Goal: Task Accomplishment & Management: Manage account settings

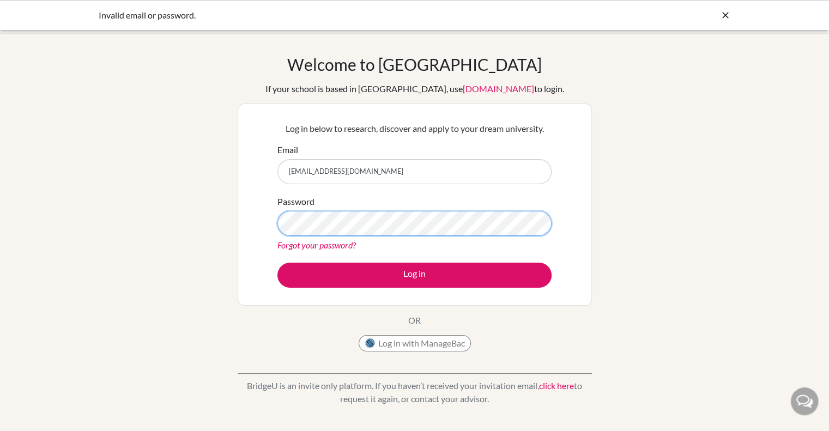
click at [278, 263] on button "Log in" at bounding box center [415, 275] width 274 height 25
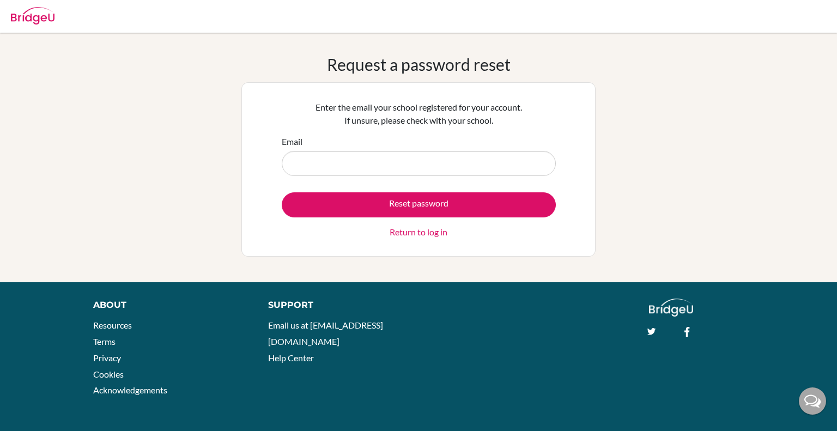
click at [366, 163] on input "Email" at bounding box center [419, 163] width 274 height 25
type input "[EMAIL_ADDRESS][DOMAIN_NAME]"
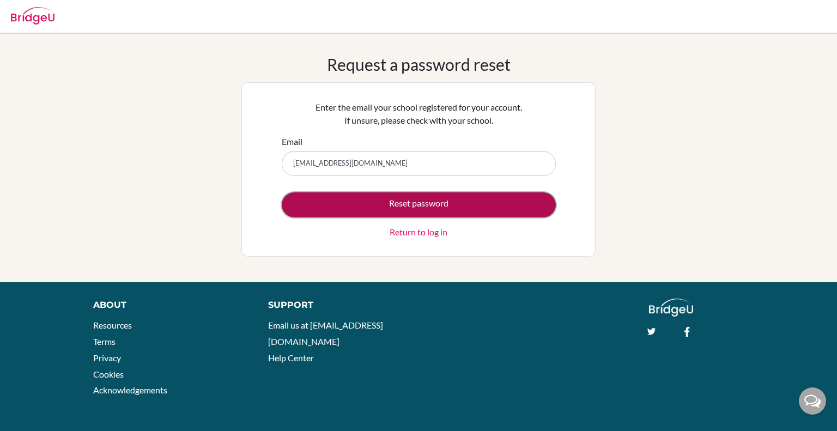
click at [377, 206] on button "Reset password" at bounding box center [419, 204] width 274 height 25
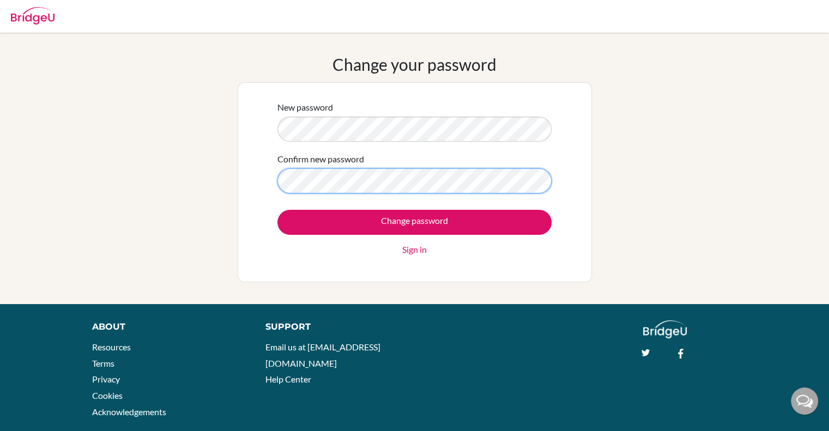
click at [278, 210] on input "Change password" at bounding box center [415, 222] width 274 height 25
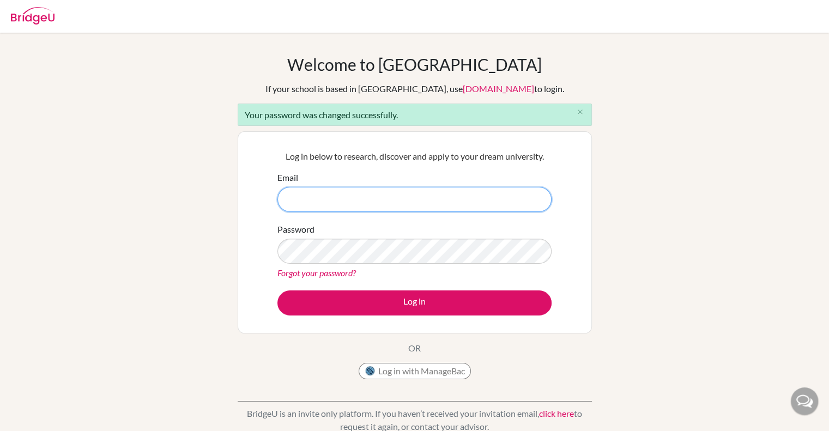
click at [447, 196] on input "Email" at bounding box center [415, 199] width 274 height 25
type input "cullenmcpepro@gmail.com"
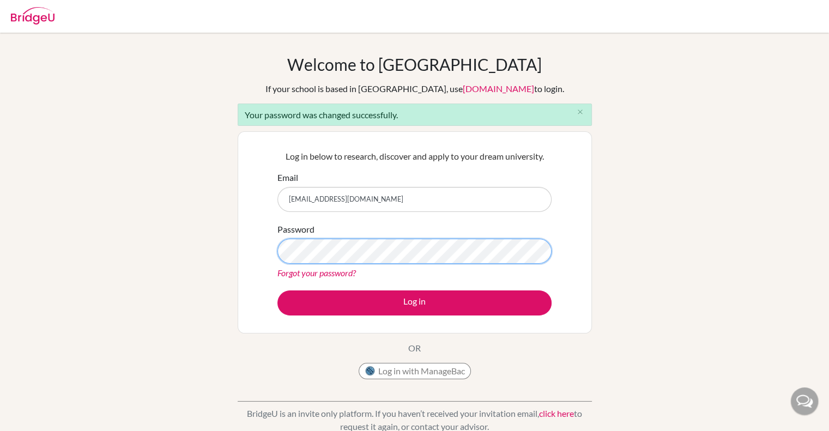
click at [278, 291] on button "Log in" at bounding box center [415, 303] width 274 height 25
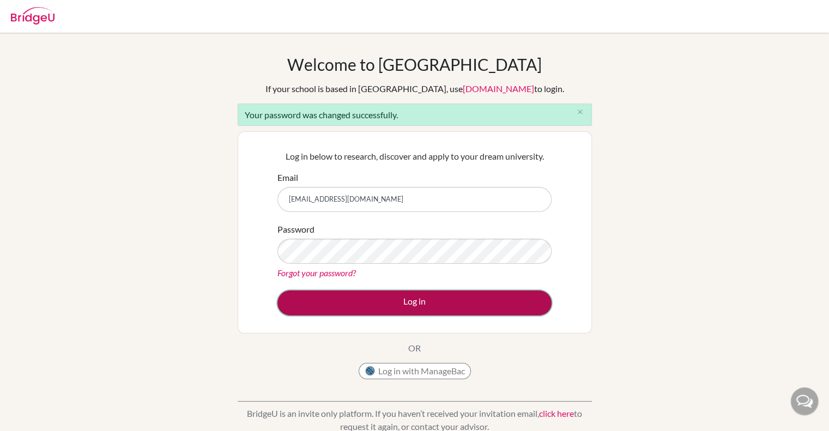
click at [408, 300] on button "Log in" at bounding box center [415, 303] width 274 height 25
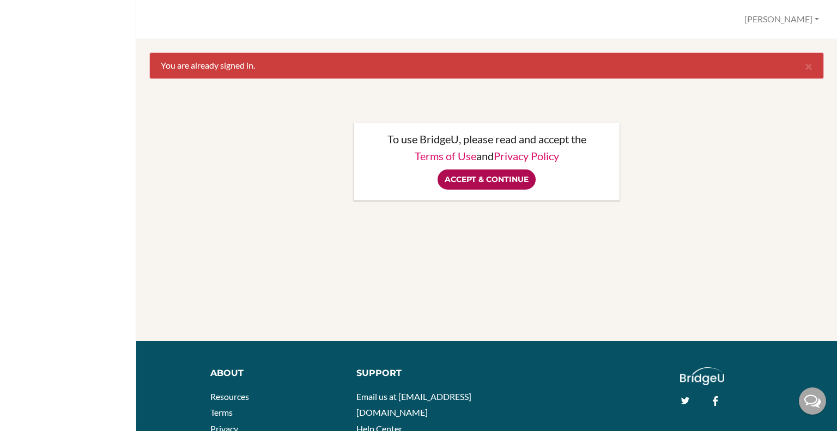
click at [482, 177] on input "Accept & Continue" at bounding box center [487, 180] width 98 height 20
